Goal: Find contact information: Find contact information

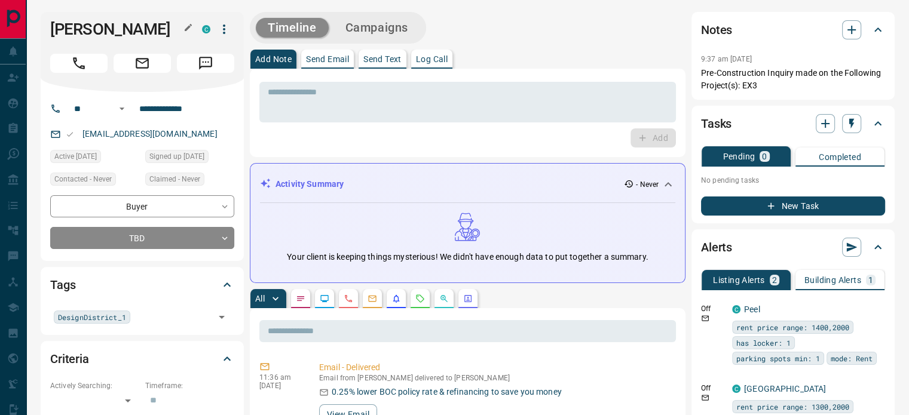
click at [188, 33] on button "button" at bounding box center [188, 28] width 16 height 16
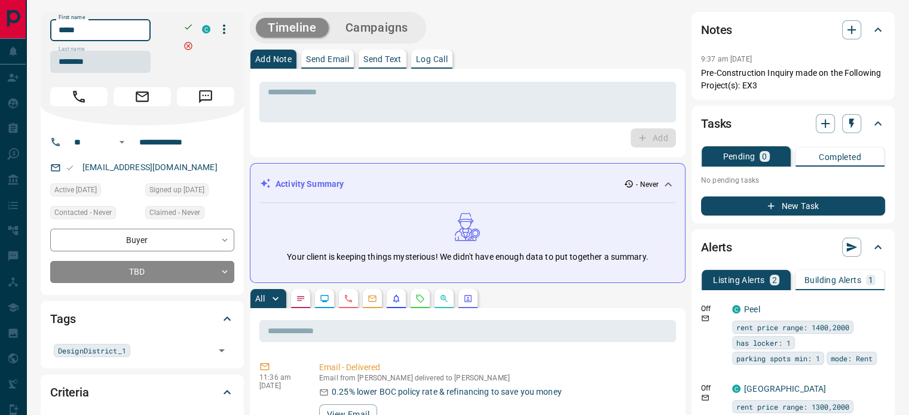
click at [142, 31] on input "*****" at bounding box center [100, 30] width 100 height 22
click at [99, 69] on input "********" at bounding box center [100, 62] width 100 height 22
click at [179, 140] on input "**********" at bounding box center [180, 142] width 93 height 19
copy link "[EMAIL_ADDRESS][DOMAIN_NAME]"
drag, startPoint x: 142, startPoint y: 167, endPoint x: 85, endPoint y: 169, distance: 56.8
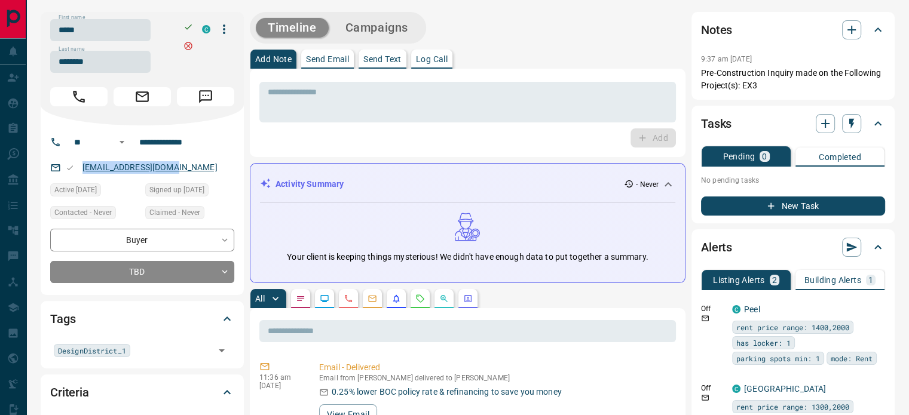
click at [85, 169] on div "[EMAIL_ADDRESS][DOMAIN_NAME]" at bounding box center [142, 168] width 184 height 20
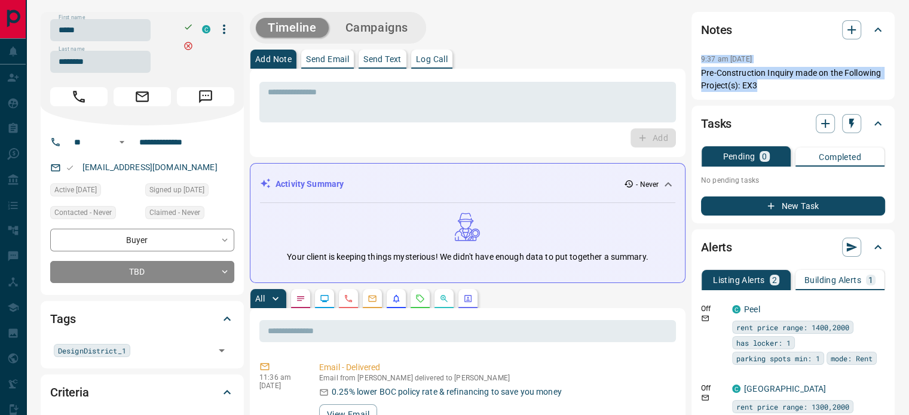
copy div "9:37 am [DATE] Pre-Construction Inquiry made on the Following Project(s): EX3"
drag, startPoint x: 739, startPoint y: 81, endPoint x: 693, endPoint y: 62, distance: 49.6
click at [693, 62] on div "Notes 9:37 am [DATE] Pre-Construction Inquiry made on the Following Project(s):…" at bounding box center [792, 56] width 203 height 88
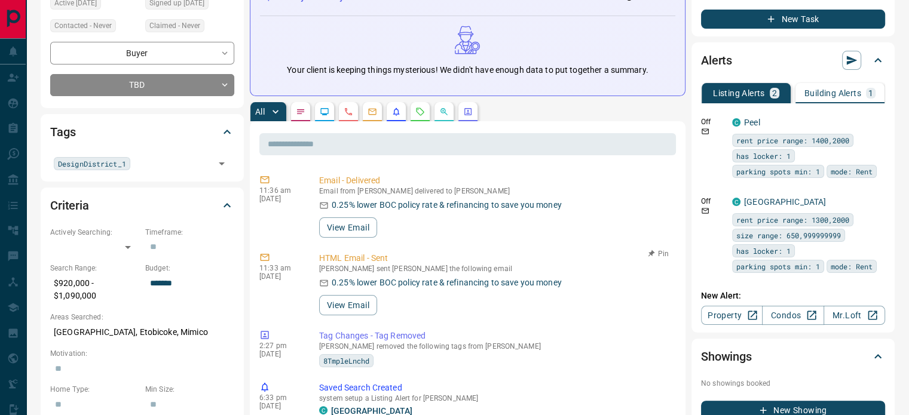
scroll to position [239, 0]
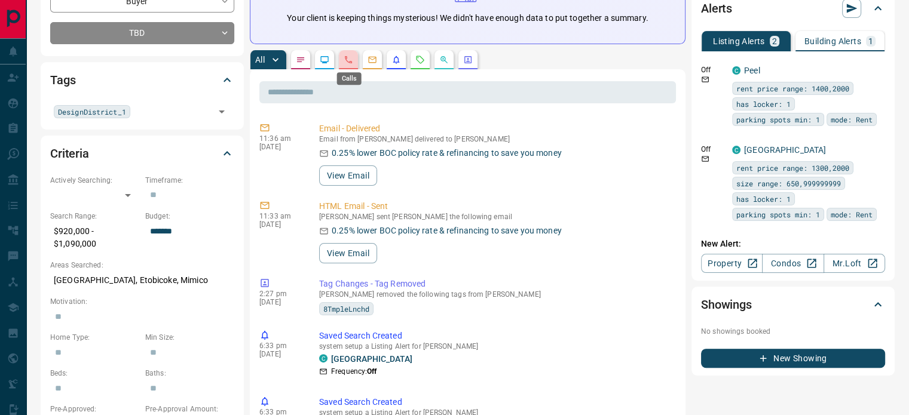
click at [347, 61] on icon "Calls" at bounding box center [349, 60] width 10 height 10
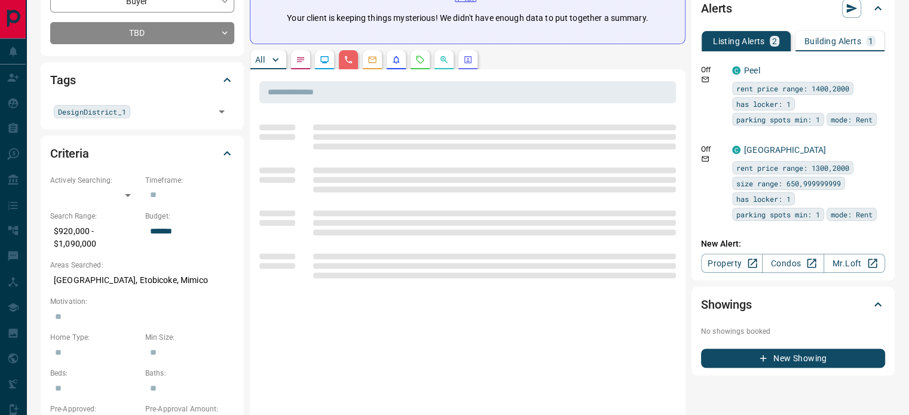
click at [129, 275] on p "[GEOGRAPHIC_DATA], Etobicoke, Mimico" at bounding box center [142, 281] width 184 height 20
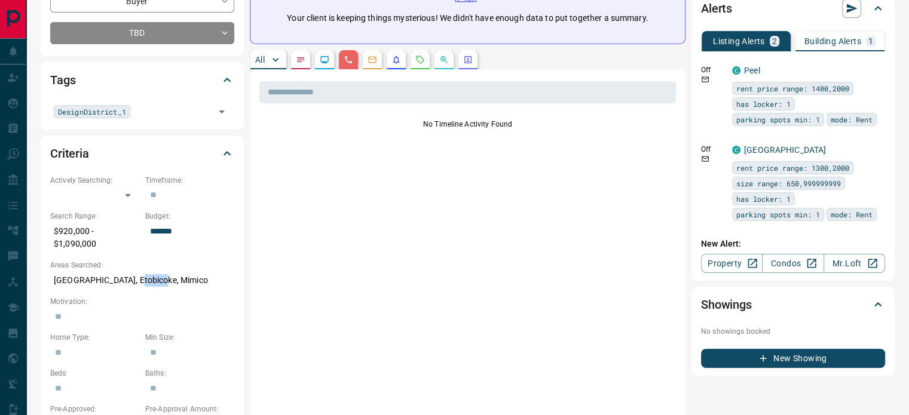
click at [129, 275] on p "[GEOGRAPHIC_DATA], Etobicoke, Mimico" at bounding box center [142, 281] width 184 height 20
copy p "[GEOGRAPHIC_DATA], Etobicoke, Mimico"
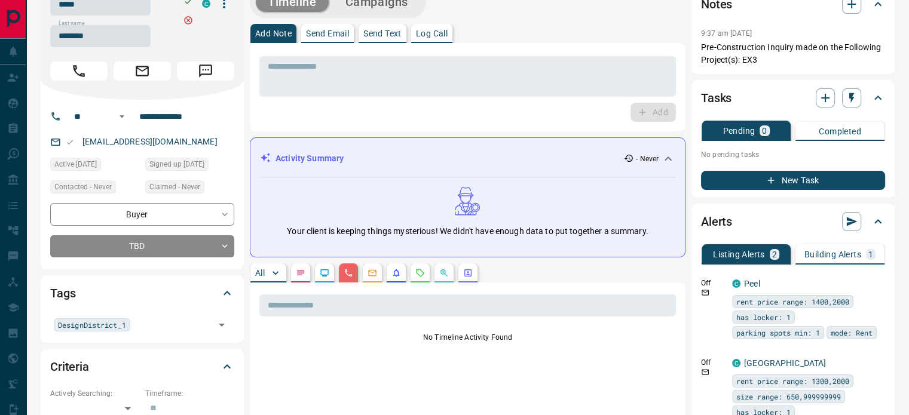
scroll to position [0, 0]
